Goal: Task Accomplishment & Management: Complete application form

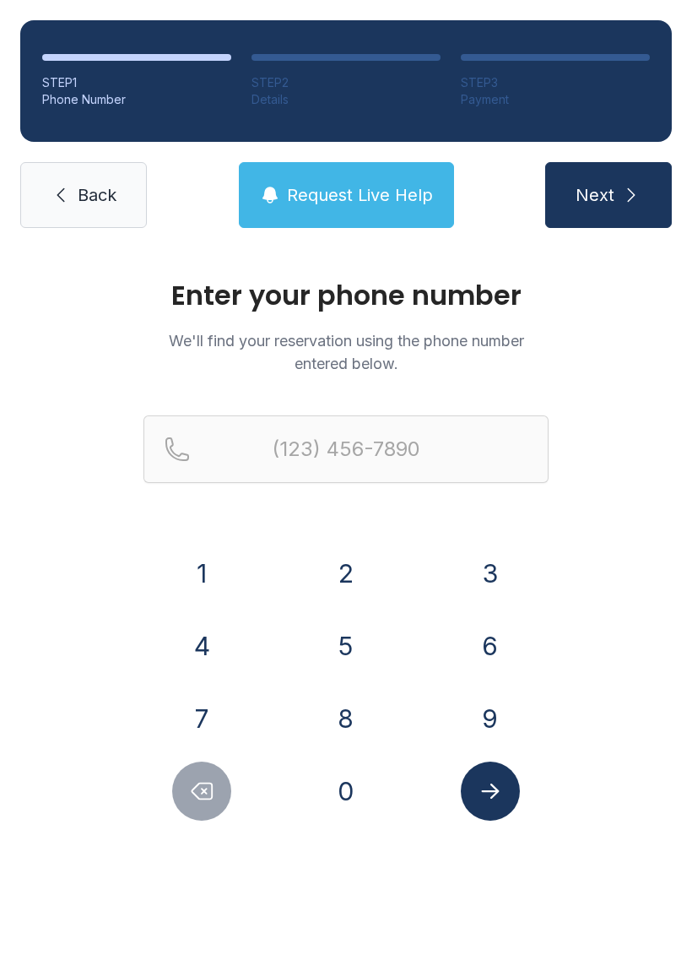
click at [350, 736] on button "8" at bounding box center [346, 718] width 59 height 59
click at [489, 653] on button "6" at bounding box center [490, 645] width 59 height 59
click at [208, 650] on button "4" at bounding box center [201, 645] width 59 height 59
click at [344, 631] on button "5" at bounding box center [346, 645] width 59 height 59
click at [469, 653] on button "6" at bounding box center [490, 645] width 59 height 59
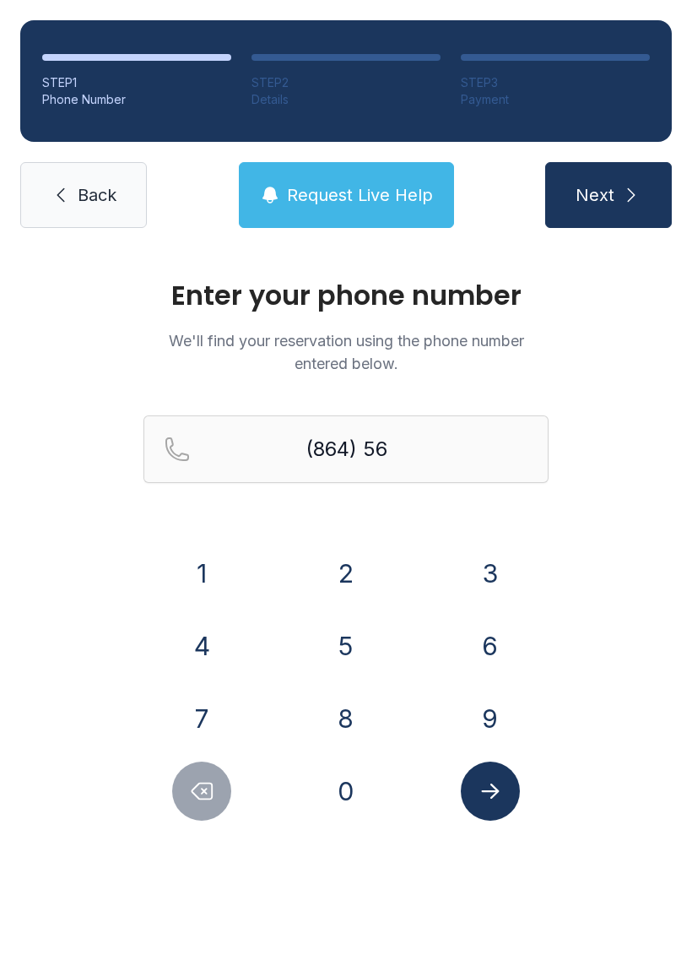
click at [495, 734] on button "9" at bounding box center [490, 718] width 59 height 59
click at [347, 712] on button "8" at bounding box center [346, 718] width 59 height 59
click at [206, 584] on button "1" at bounding box center [201, 573] width 59 height 59
click at [501, 571] on button "3" at bounding box center [490, 573] width 59 height 59
click at [196, 634] on button "4" at bounding box center [201, 645] width 59 height 59
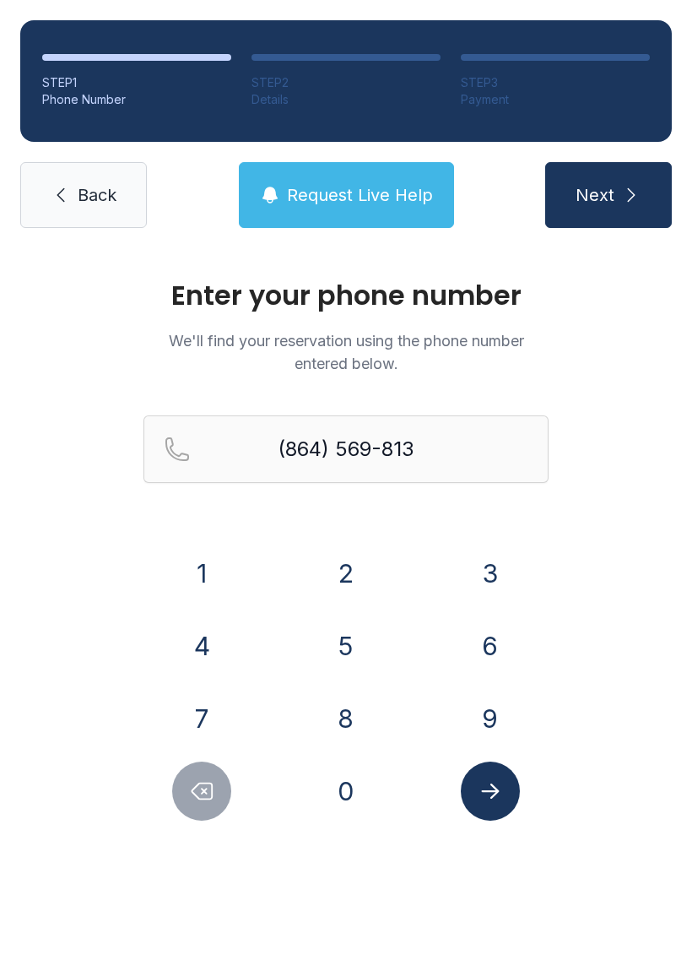
type input "[PHONE_NUMBER]"
click at [495, 783] on icon "Submit lookup form" at bounding box center [490, 790] width 25 height 25
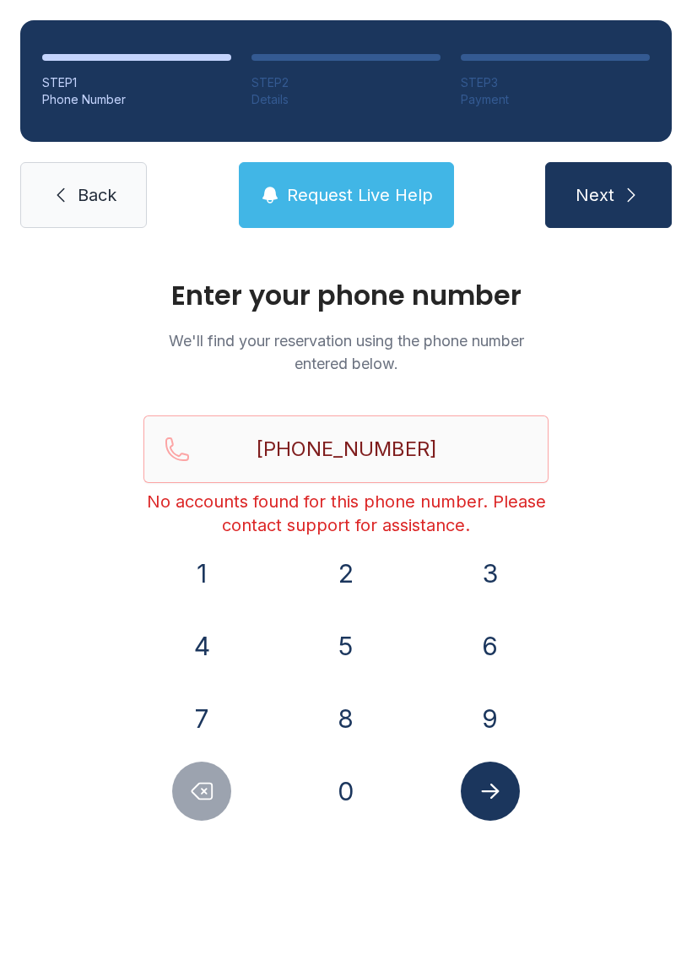
click at [611, 176] on button "Next" at bounding box center [608, 195] width 127 height 66
click at [79, 197] on span "Back" at bounding box center [97, 195] width 39 height 24
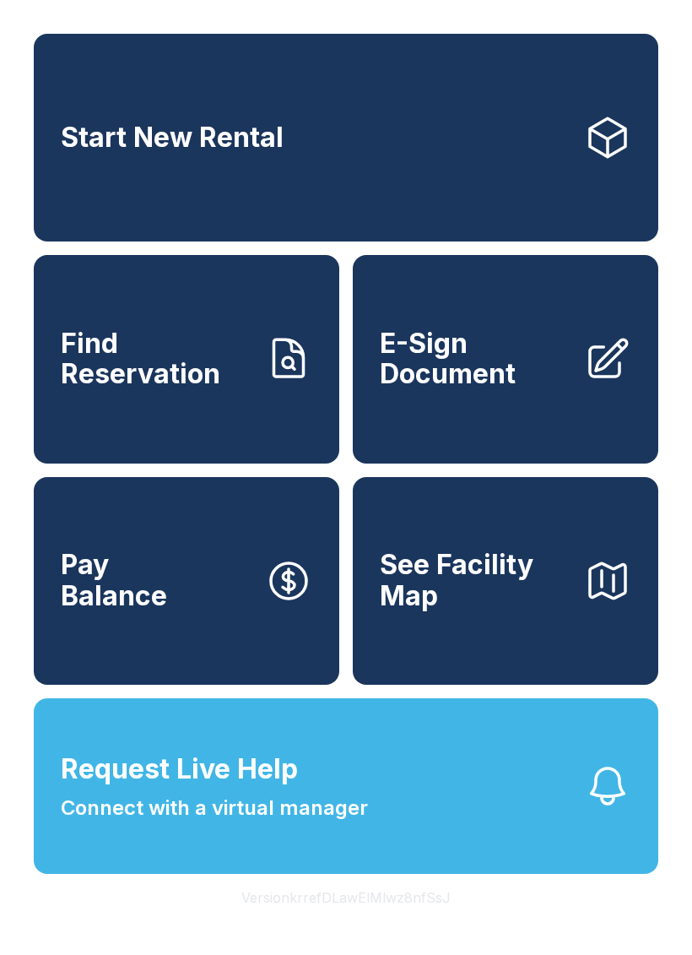
click at [235, 138] on span "Start New Rental" at bounding box center [172, 137] width 223 height 31
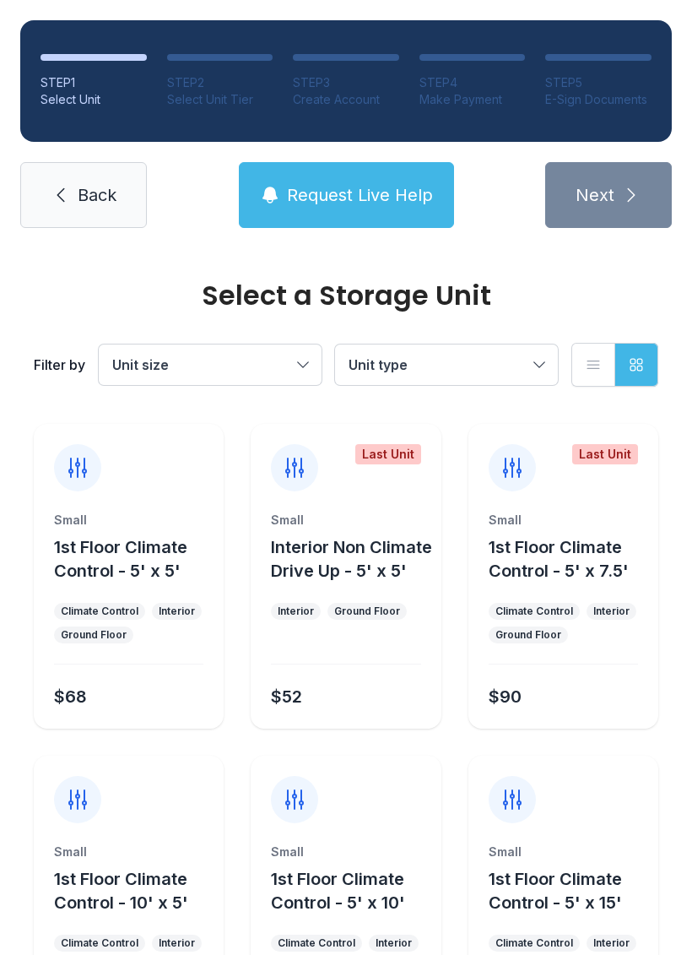
click at [86, 190] on span "Back" at bounding box center [97, 195] width 39 height 24
